Goal: Navigation & Orientation: Find specific page/section

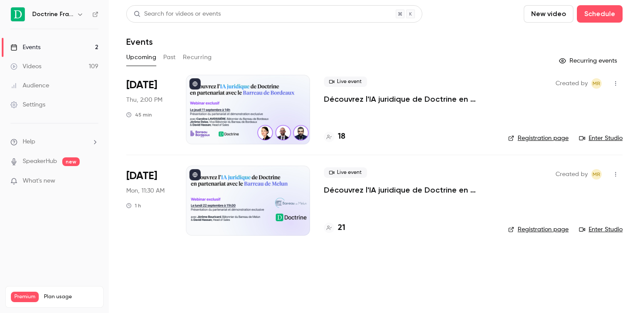
click at [80, 13] on icon "button" at bounding box center [80, 14] width 7 height 7
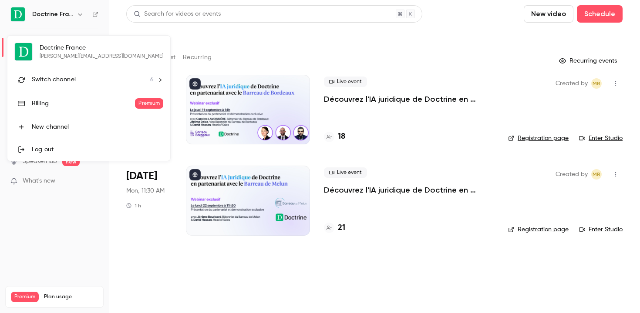
click at [76, 87] on li "Switch channel 6" at bounding box center [88, 79] width 163 height 23
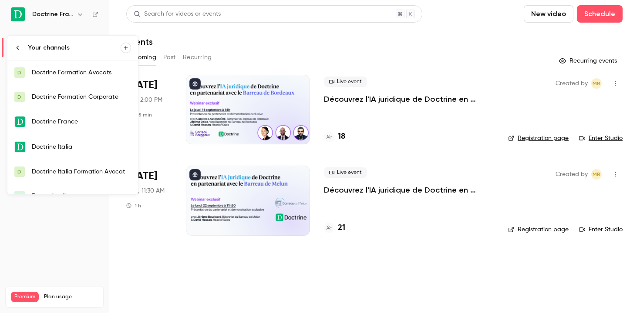
click at [87, 99] on div "Doctrine Formation Corporate" at bounding box center [81, 97] width 99 height 9
